Goal: Information Seeking & Learning: Learn about a topic

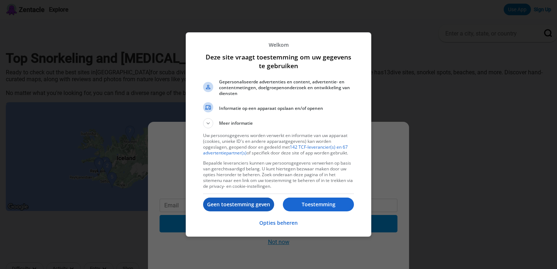
click at [252, 202] on p "Geen toestemming geven" at bounding box center [238, 204] width 71 height 7
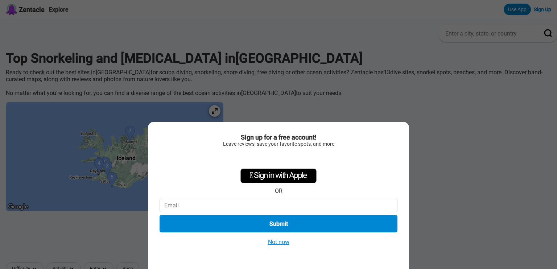
click at [287, 242] on button "Not now" at bounding box center [279, 242] width 26 height 8
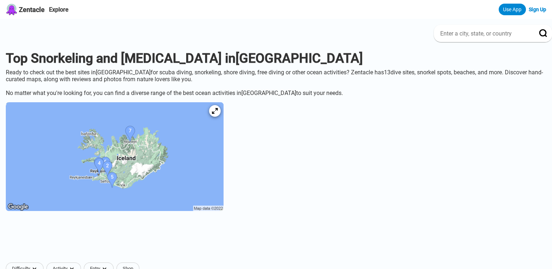
click at [152, 147] on img at bounding box center [115, 156] width 218 height 109
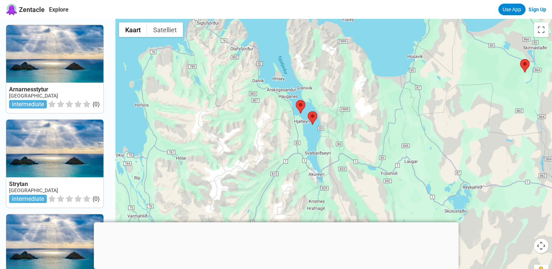
drag, startPoint x: 390, startPoint y: 182, endPoint x: 356, endPoint y: 143, distance: 52.5
click at [356, 143] on div at bounding box center [333, 153] width 436 height 269
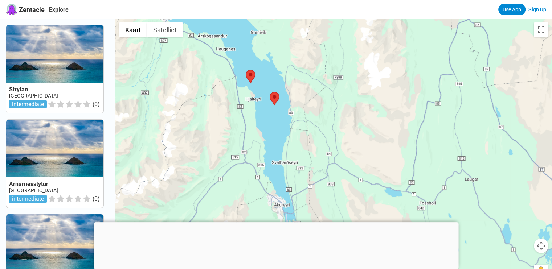
click at [66, 69] on link at bounding box center [54, 69] width 97 height 88
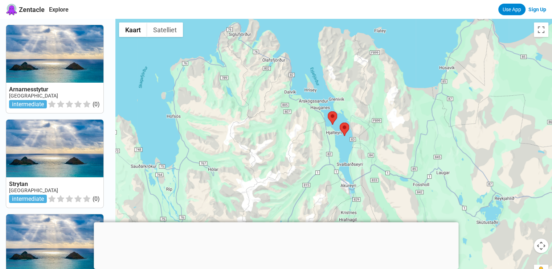
drag, startPoint x: 429, startPoint y: 188, endPoint x: 428, endPoint y: 159, distance: 29.4
click at [428, 159] on div at bounding box center [333, 153] width 436 height 269
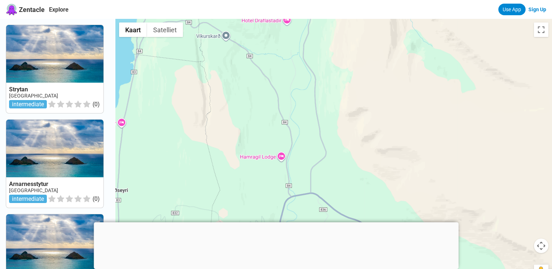
drag, startPoint x: 281, startPoint y: 123, endPoint x: 556, endPoint y: 123, distance: 275.0
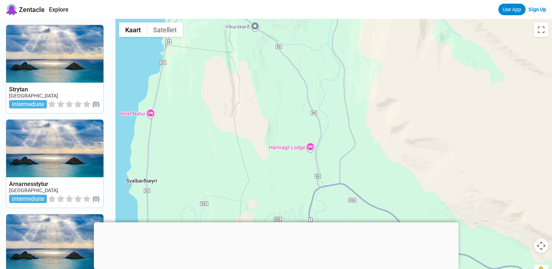
drag, startPoint x: 354, startPoint y: 147, endPoint x: 493, endPoint y: 114, distance: 142.0
click at [489, 114] on div at bounding box center [333, 153] width 436 height 269
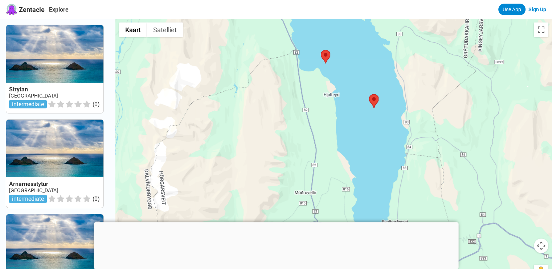
drag, startPoint x: 391, startPoint y: 124, endPoint x: 371, endPoint y: 220, distance: 97.6
click at [371, 220] on div at bounding box center [333, 153] width 436 height 269
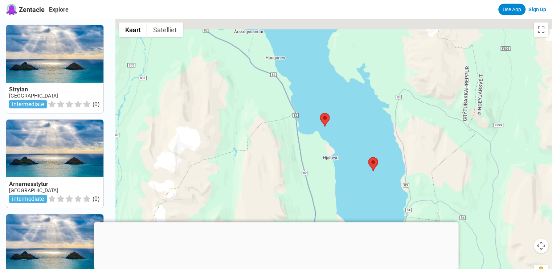
drag, startPoint x: 360, startPoint y: 111, endPoint x: 364, endPoint y: 183, distance: 71.6
click at [364, 182] on div at bounding box center [333, 153] width 436 height 269
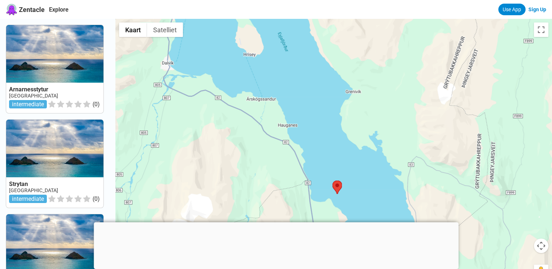
drag, startPoint x: 334, startPoint y: 132, endPoint x: 372, endPoint y: 186, distance: 66.7
click at [372, 186] on div at bounding box center [333, 153] width 436 height 269
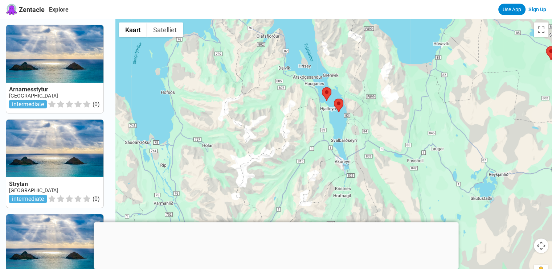
drag, startPoint x: 299, startPoint y: 162, endPoint x: 169, endPoint y: 130, distance: 133.8
click at [257, 90] on div at bounding box center [333, 153] width 436 height 269
click at [49, 173] on link at bounding box center [54, 164] width 97 height 88
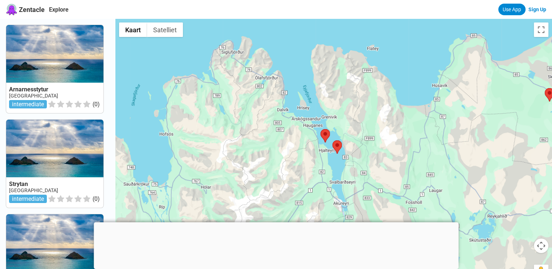
drag, startPoint x: 381, startPoint y: 171, endPoint x: 372, endPoint y: 159, distance: 15.0
click at [372, 159] on div at bounding box center [333, 153] width 436 height 269
